Goal: Check status: Check status

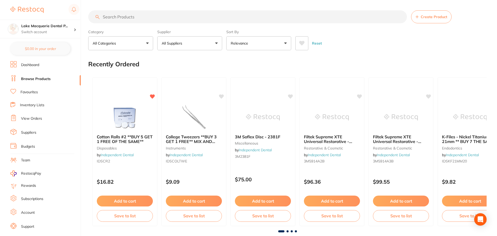
click at [40, 120] on link "View Orders" at bounding box center [31, 118] width 21 height 5
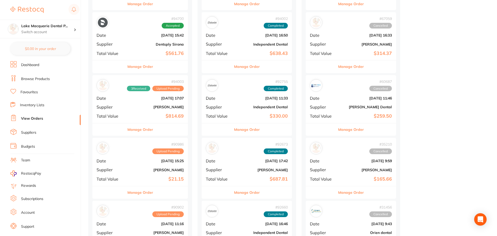
scroll to position [156, 0]
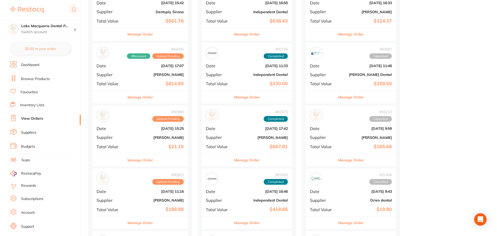
click at [156, 131] on b "[DATE] 15:25" at bounding box center [155, 129] width 55 height 4
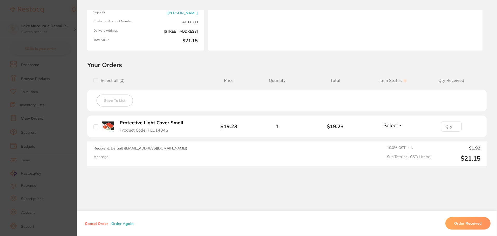
scroll to position [74, 0]
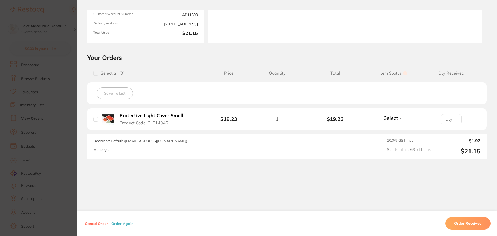
click at [48, 148] on section "Order ID: Restocq- 90986 Order Information Upload Pending Order Date [DATE] 15:…" at bounding box center [248, 118] width 497 height 236
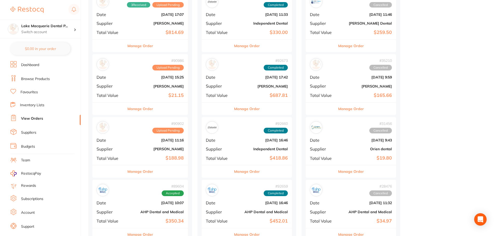
scroll to position [208, 0]
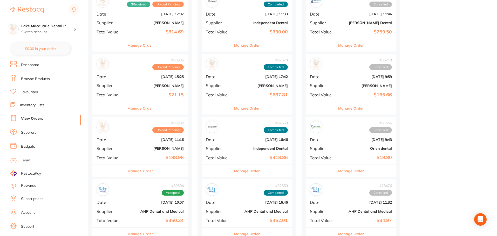
click at [133, 146] on div "# 90902 Upload Pending Date [DATE] 11:16 Supplier [PERSON_NAME] Total Value $18…" at bounding box center [140, 141] width 96 height 48
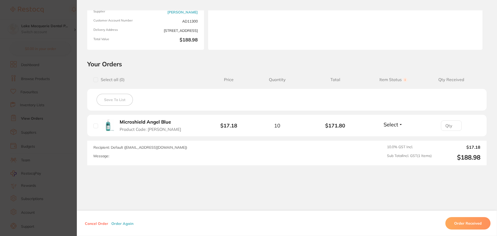
scroll to position [73, 0]
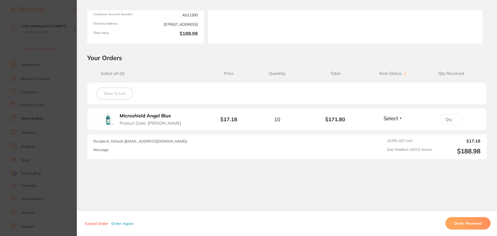
click at [449, 122] on input "number" at bounding box center [451, 119] width 21 height 10
click at [401, 116] on button "Select" at bounding box center [393, 118] width 22 height 6
click at [391, 130] on span "Received" at bounding box center [393, 130] width 13 height 4
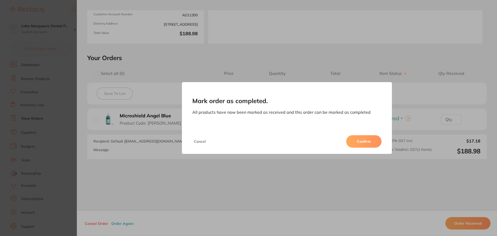
click at [365, 140] on button "Confirm" at bounding box center [363, 142] width 35 height 12
